Goal: Task Accomplishment & Management: Use online tool/utility

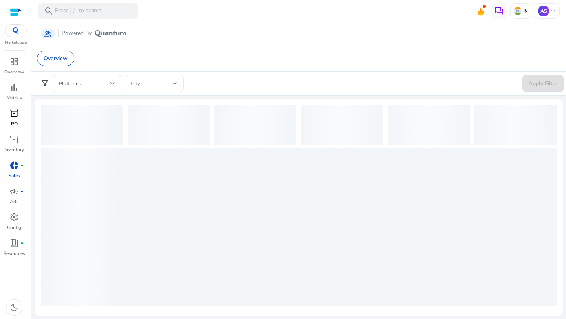
click at [13, 116] on span "orders" at bounding box center [13, 113] width 9 height 9
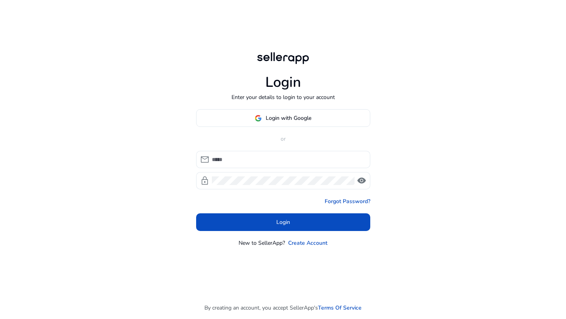
type input "**********"
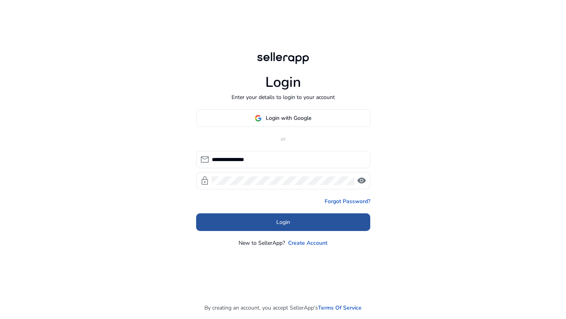
click at [237, 228] on span at bounding box center [283, 222] width 174 height 19
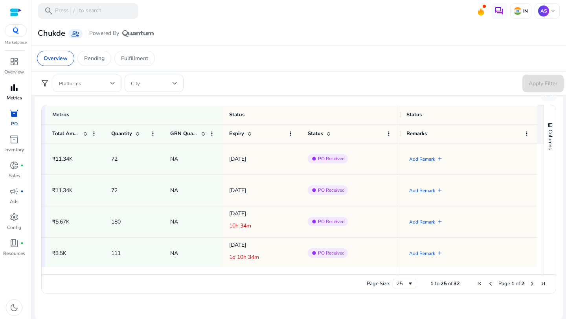
click at [5, 93] on link "bar_chart Metrics" at bounding box center [14, 94] width 28 height 26
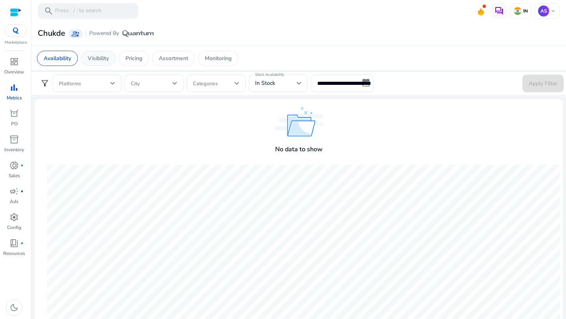
click at [98, 58] on p "Visibility" at bounding box center [98, 58] width 21 height 8
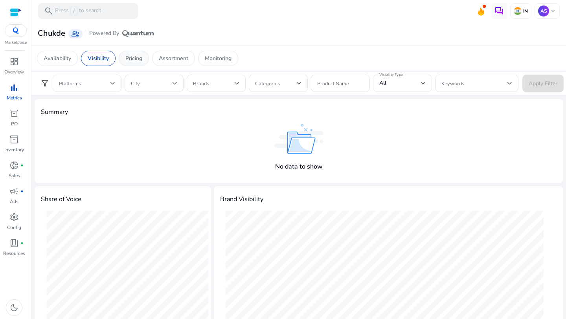
click at [142, 55] on p "Pricing" at bounding box center [133, 58] width 17 height 8
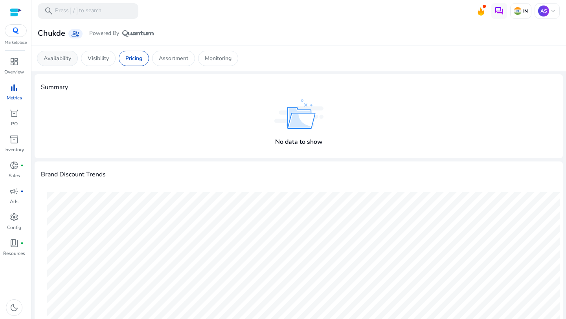
click at [66, 55] on p "Availability" at bounding box center [58, 58] width 28 height 8
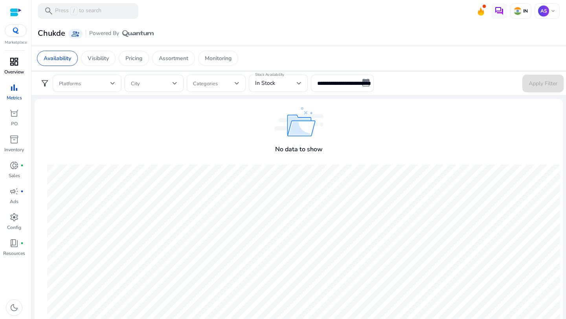
click at [16, 61] on span "dashboard" at bounding box center [13, 61] width 9 height 9
